Goal: Find contact information: Find contact information

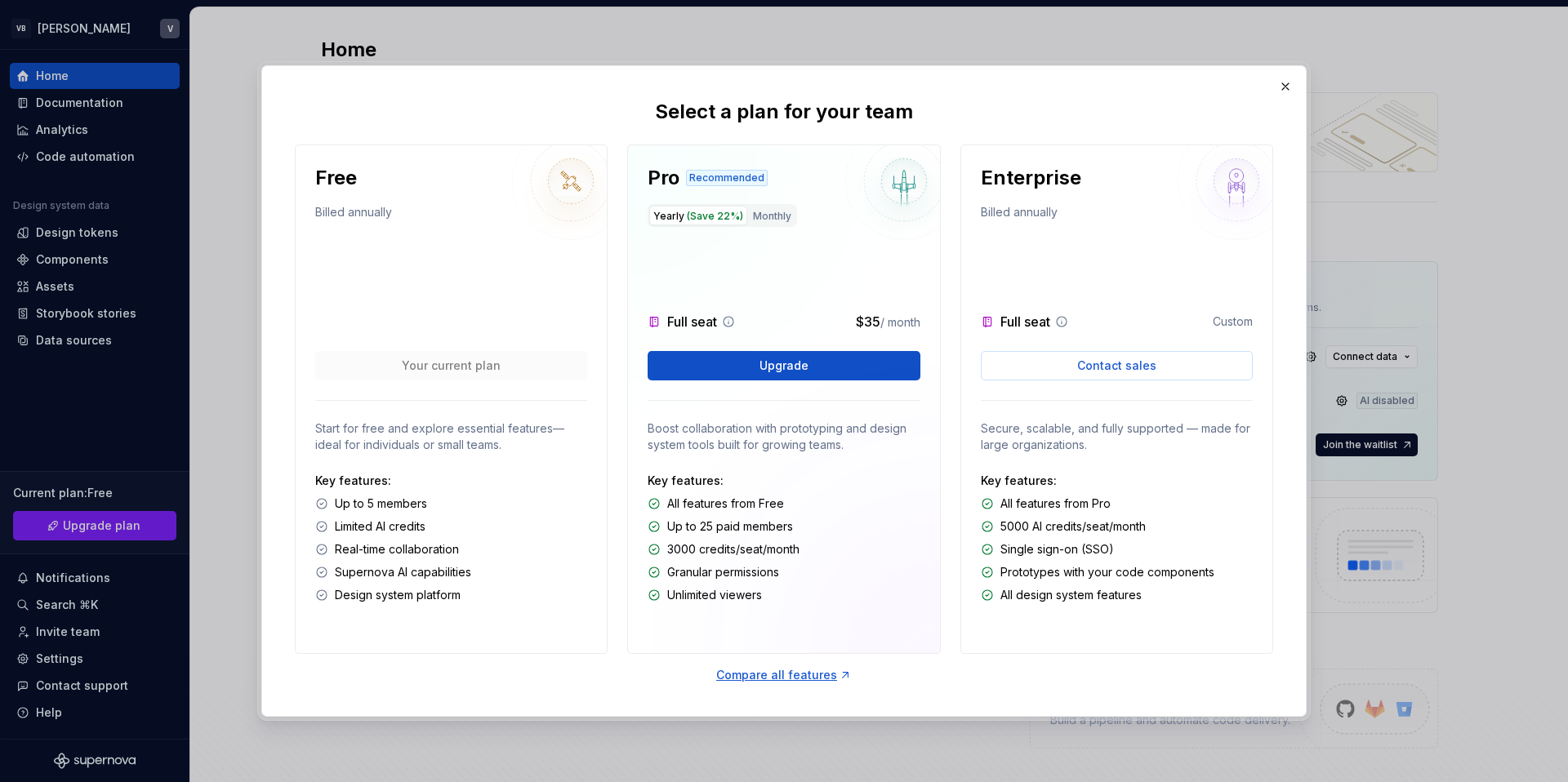
scroll to position [4, 0]
click at [1093, 366] on span "Contact sales" at bounding box center [1117, 365] width 79 height 16
